Goal: Task Accomplishment & Management: Manage account settings

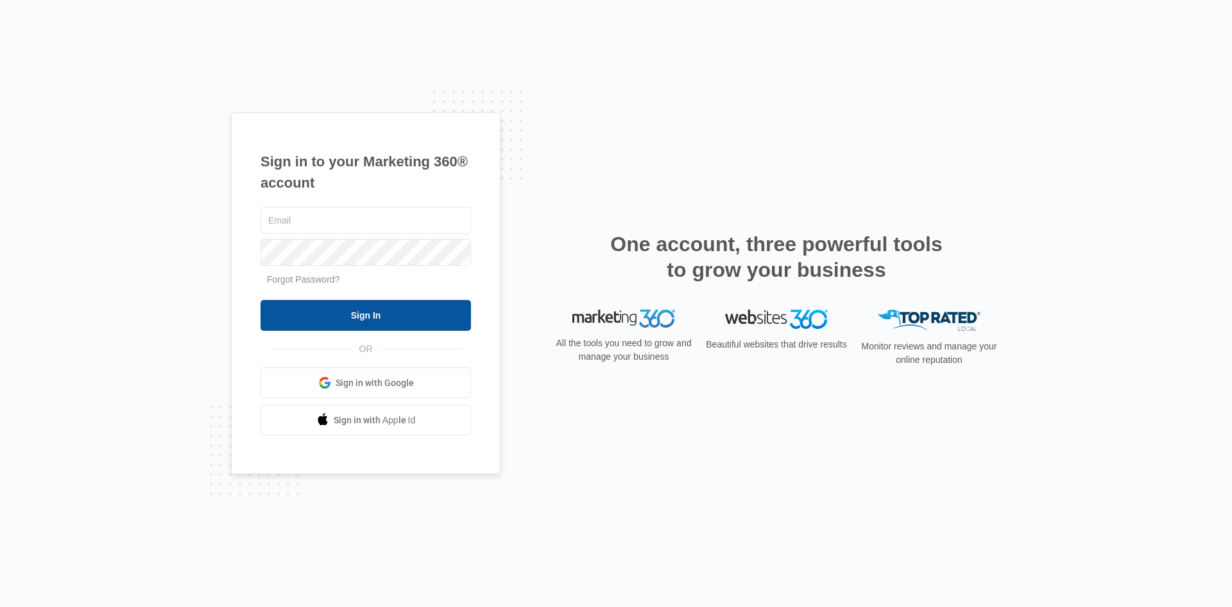
type input "[EMAIL_ADDRESS][DOMAIN_NAME]"
click at [347, 320] on input "Sign In" at bounding box center [366, 315] width 211 height 31
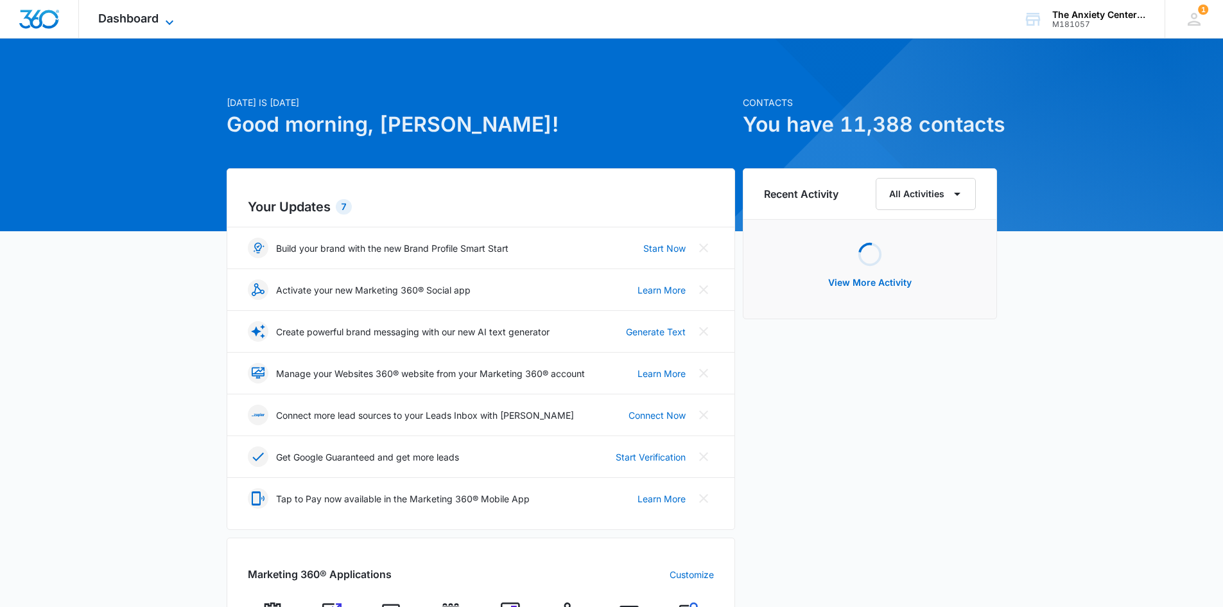
click at [166, 19] on icon at bounding box center [169, 22] width 15 height 15
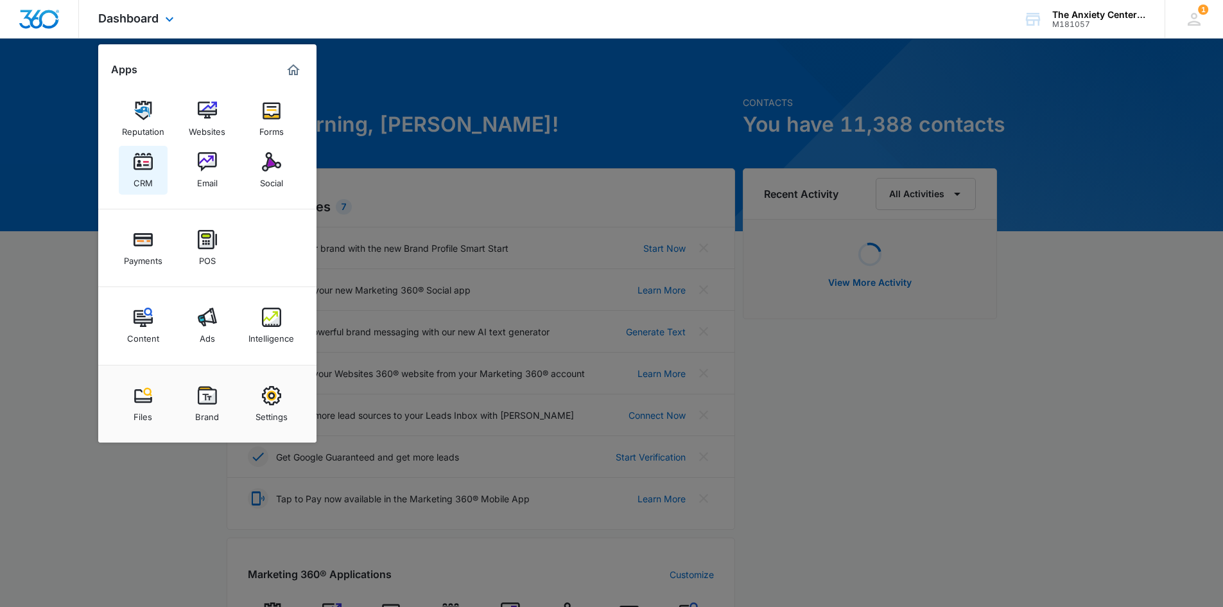
click at [128, 175] on link "CRM" at bounding box center [143, 170] width 49 height 49
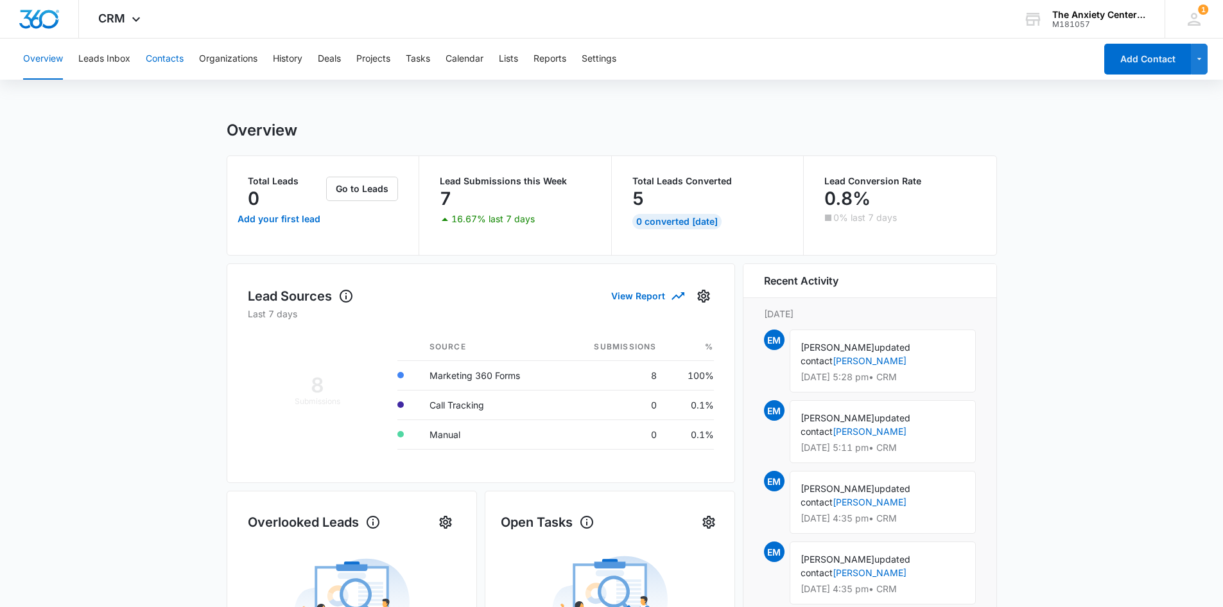
click at [160, 60] on button "Contacts" at bounding box center [165, 59] width 38 height 41
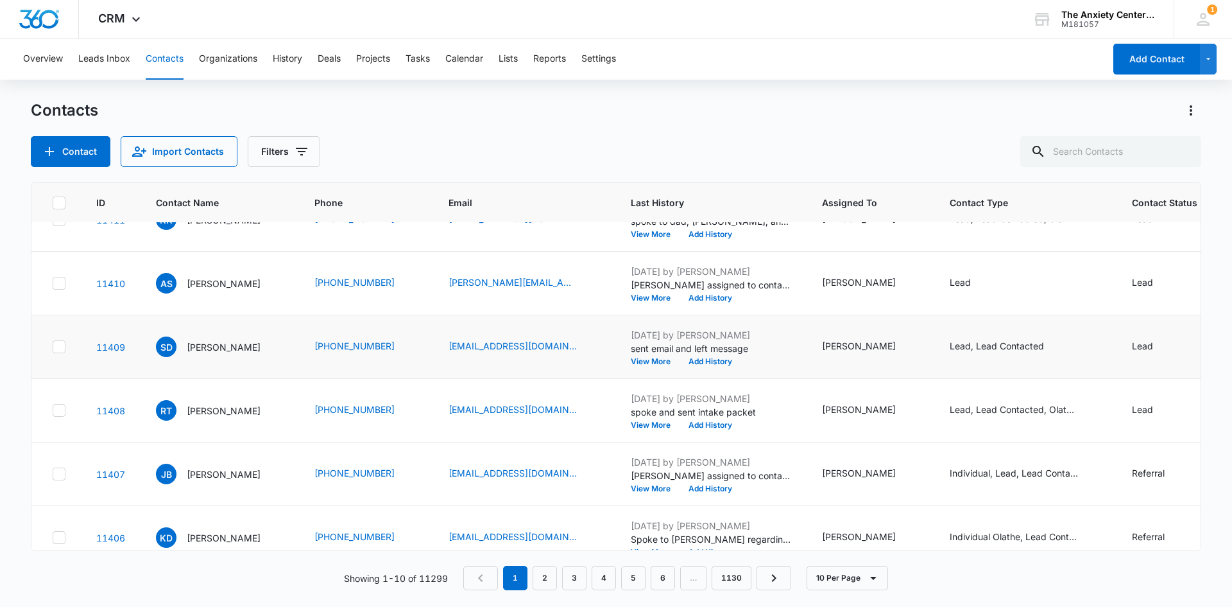
scroll to position [128, 0]
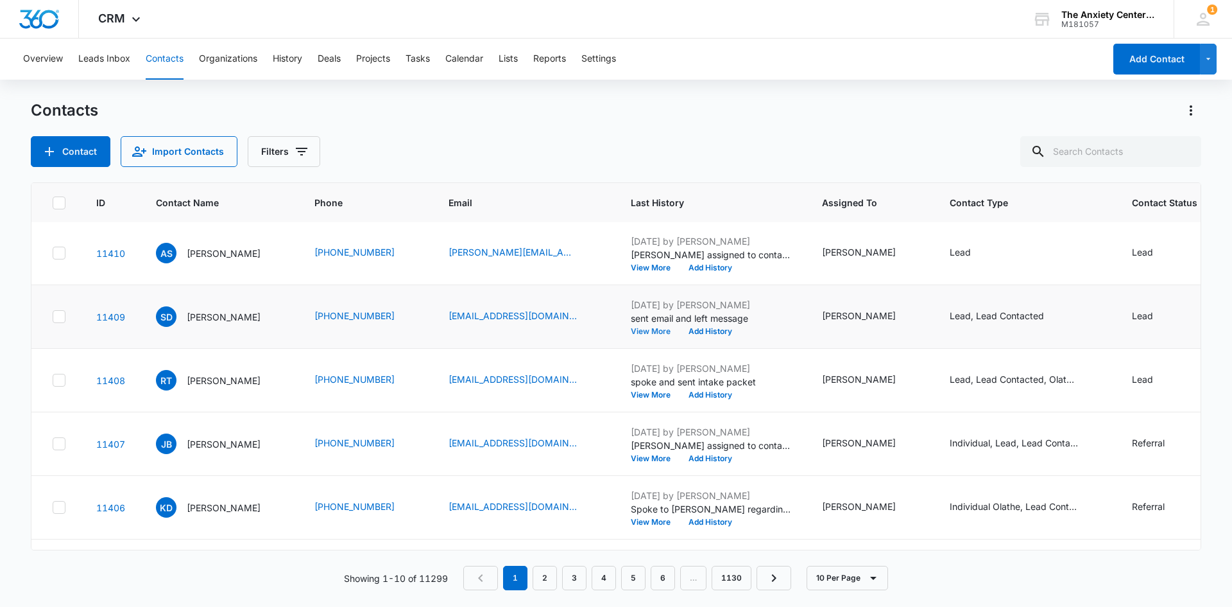
click at [648, 333] on button "View More" at bounding box center [655, 331] width 49 height 8
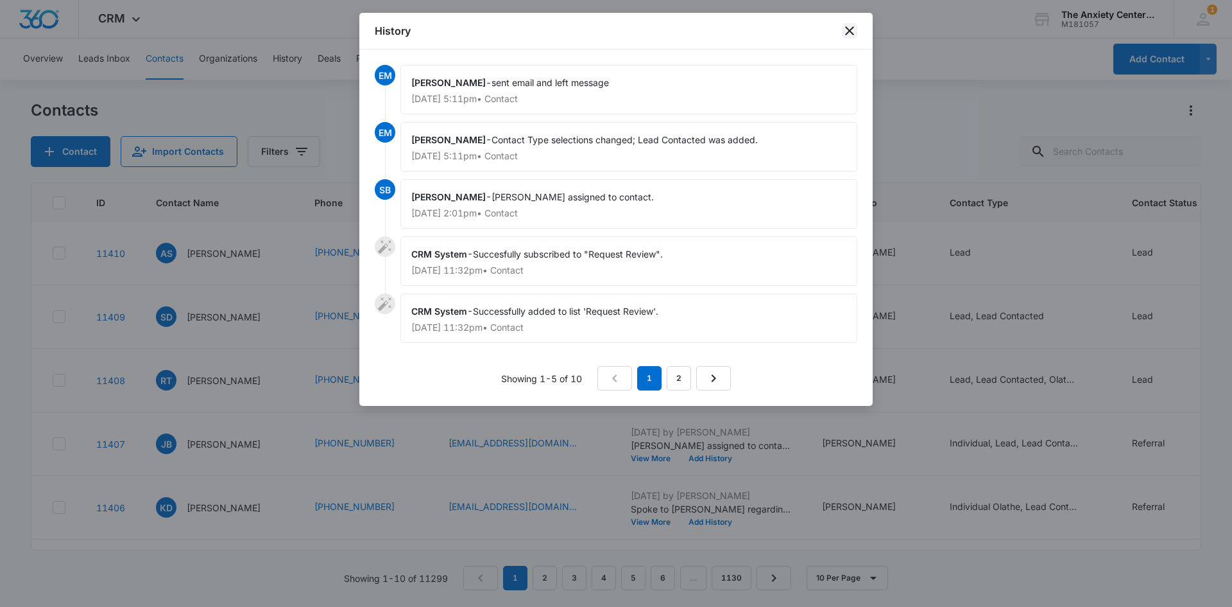
click at [852, 28] on icon "close" at bounding box center [849, 30] width 9 height 9
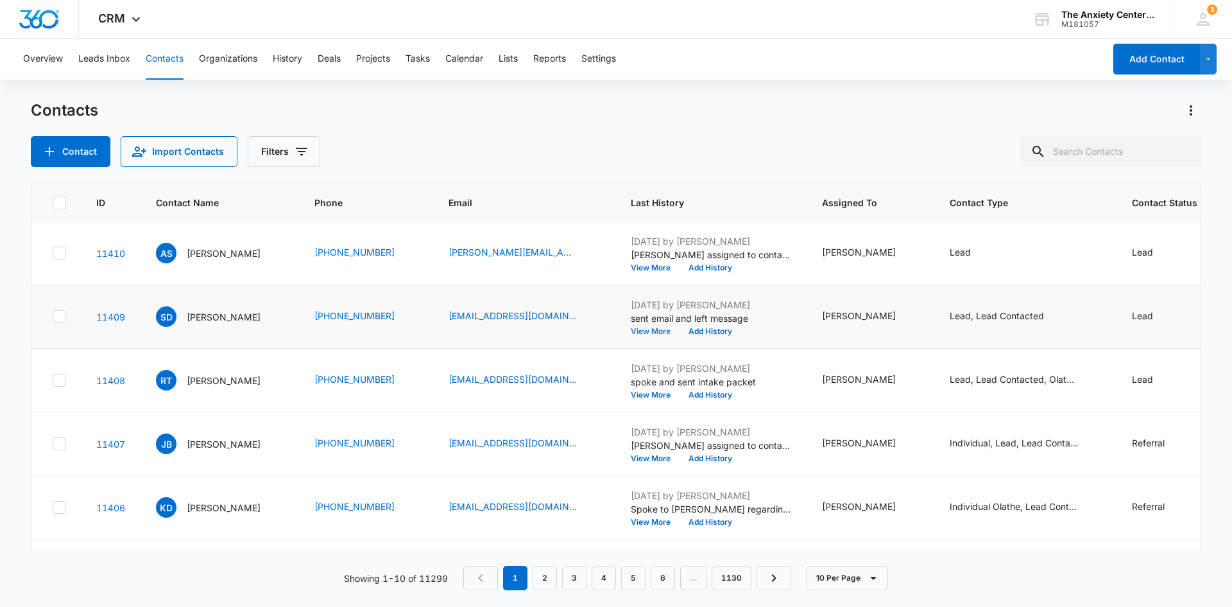
click at [646, 333] on button "View More" at bounding box center [655, 331] width 49 height 8
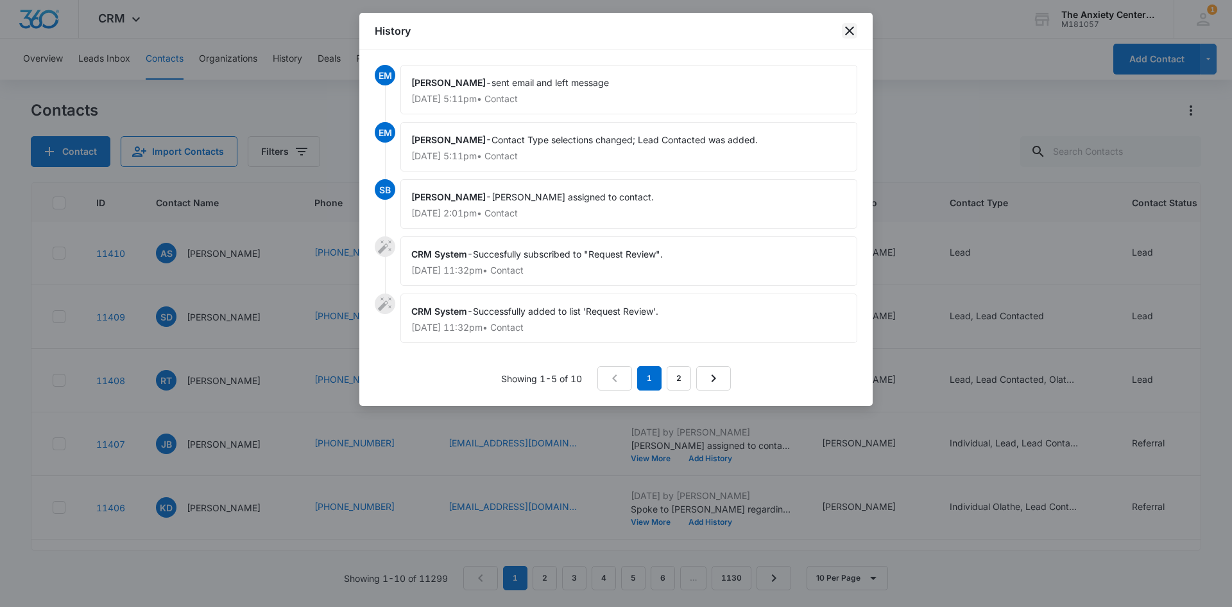
click at [854, 34] on icon "close" at bounding box center [849, 30] width 9 height 9
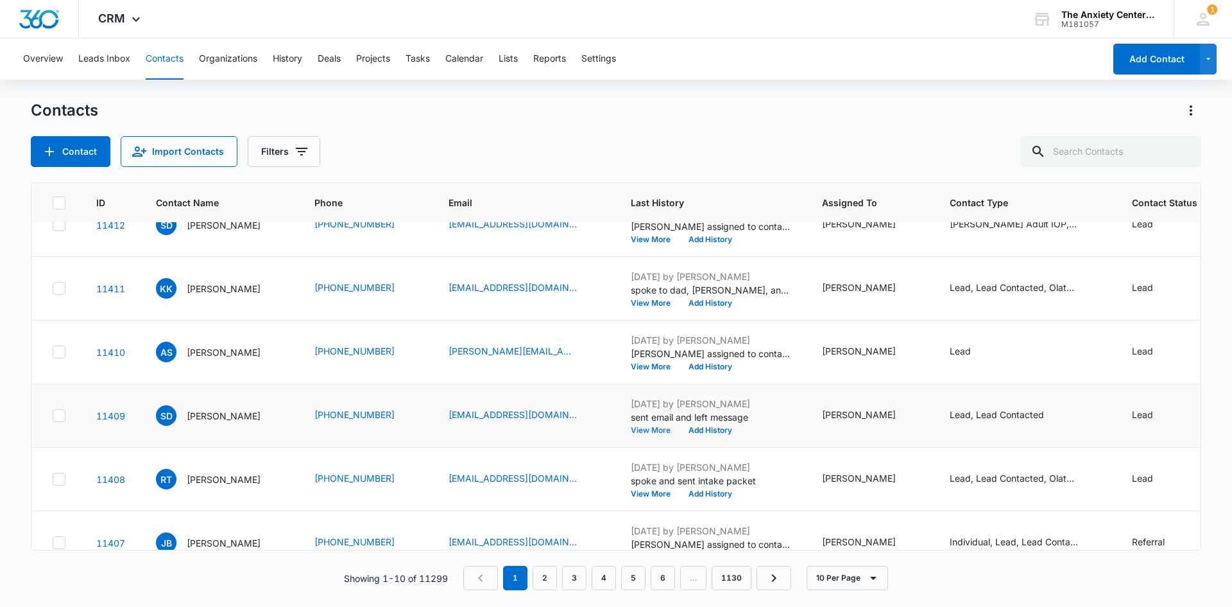
scroll to position [0, 0]
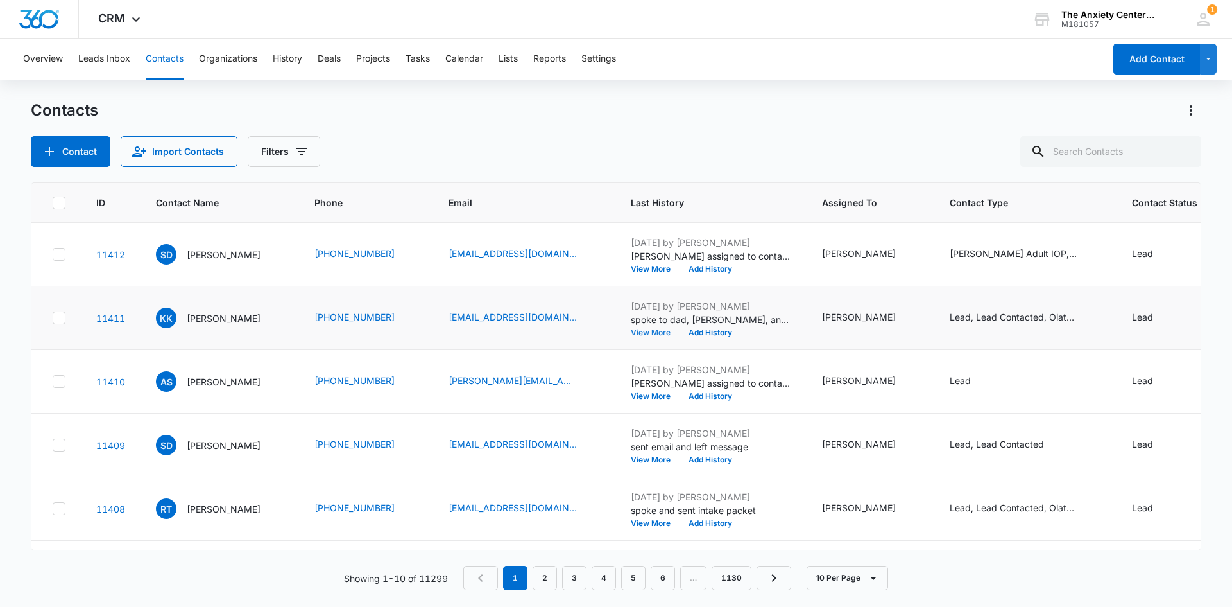
click at [639, 334] on button "View More" at bounding box center [655, 333] width 49 height 8
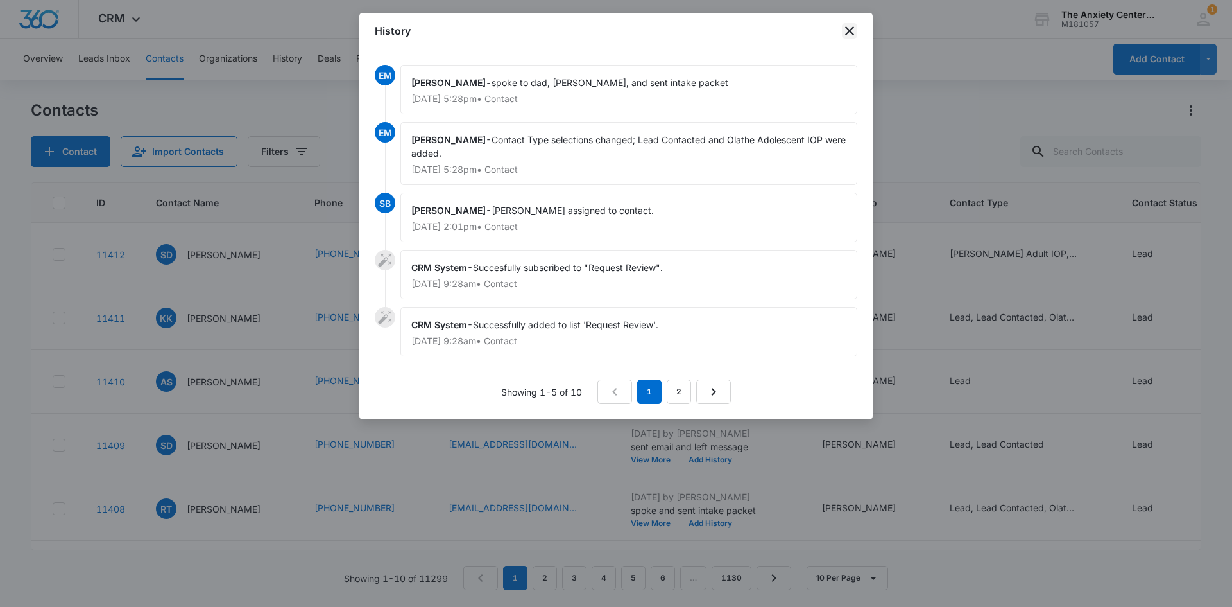
click at [852, 31] on icon "close" at bounding box center [849, 30] width 15 height 15
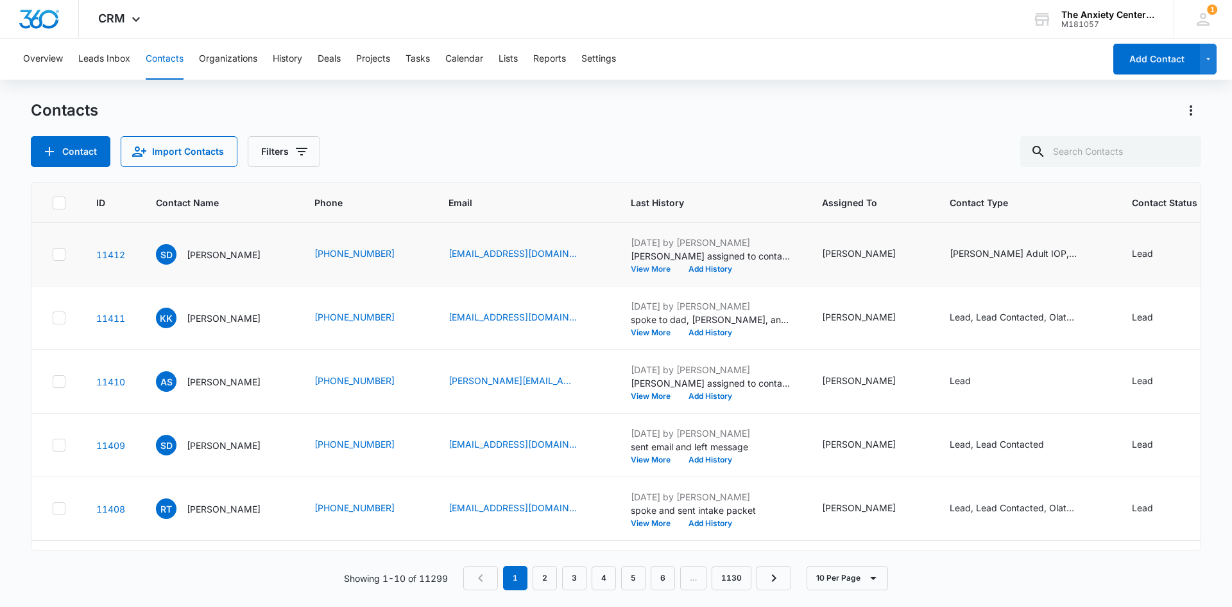
click at [641, 269] on button "View More" at bounding box center [655, 269] width 49 height 8
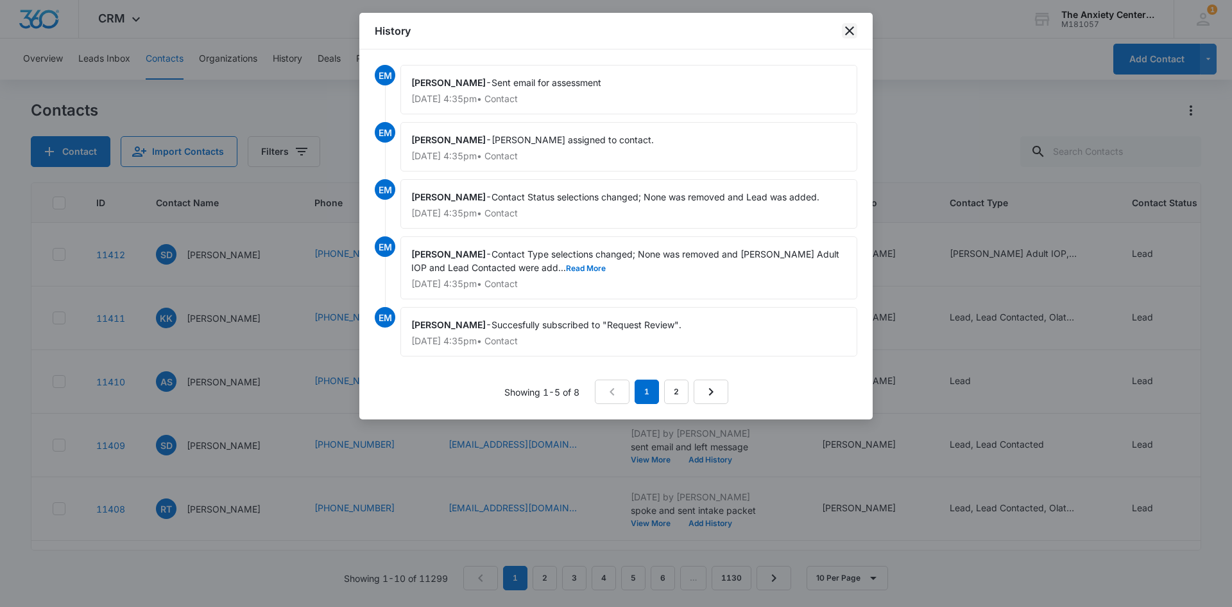
click at [851, 26] on icon "close" at bounding box center [849, 30] width 15 height 15
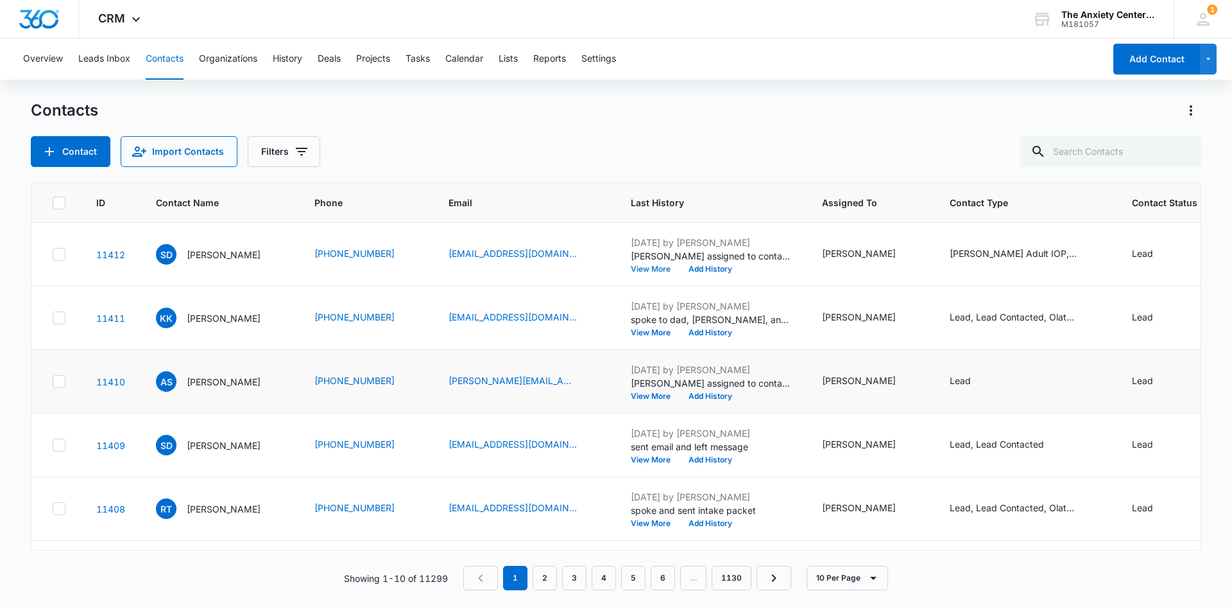
scroll to position [64, 0]
click at [637, 458] on button "View More" at bounding box center [655, 459] width 49 height 8
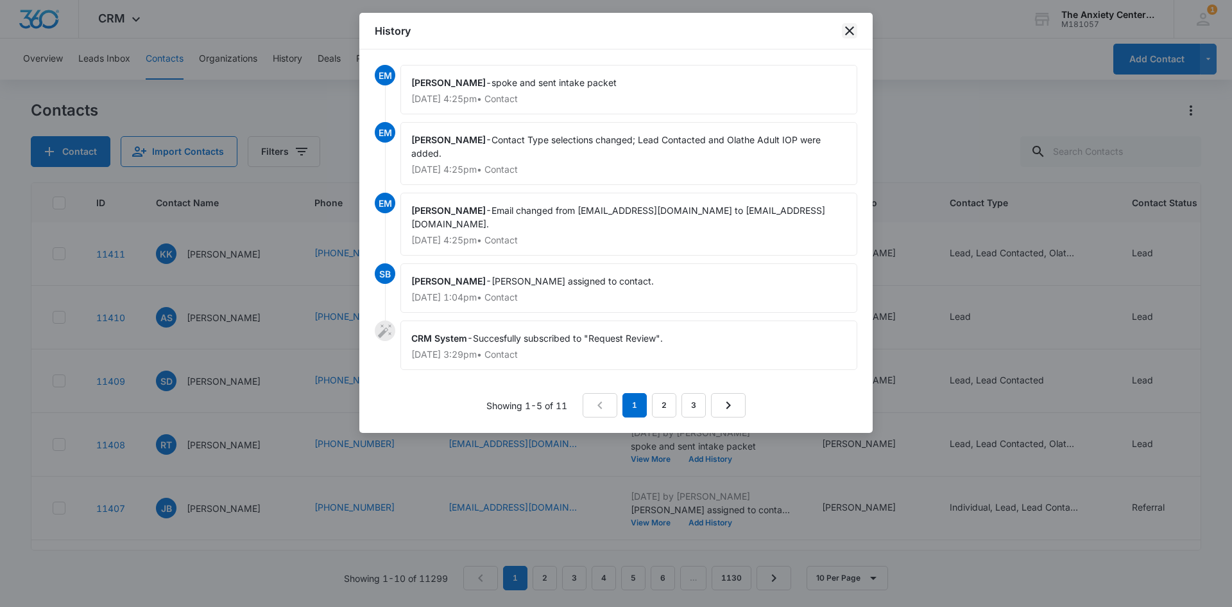
click at [847, 30] on icon "close" at bounding box center [849, 30] width 15 height 15
